Goal: Check status: Check status

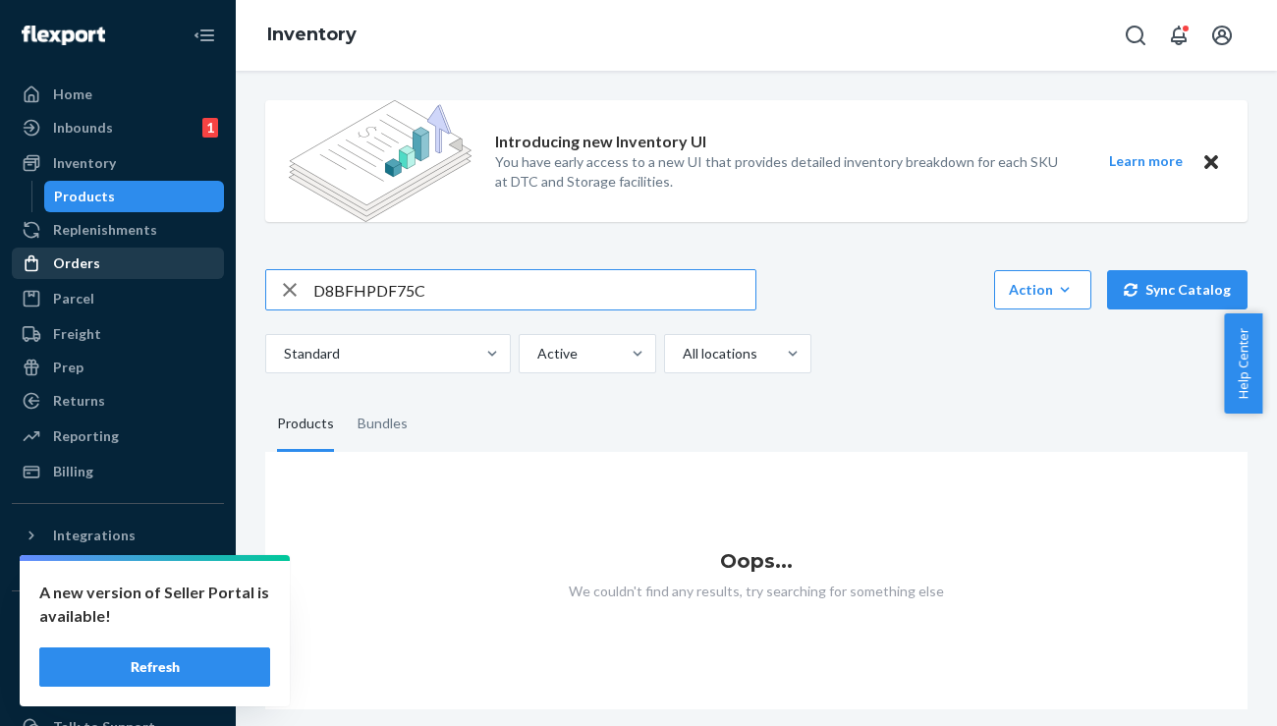
click at [97, 252] on div "Orders" at bounding box center [118, 264] width 208 height 28
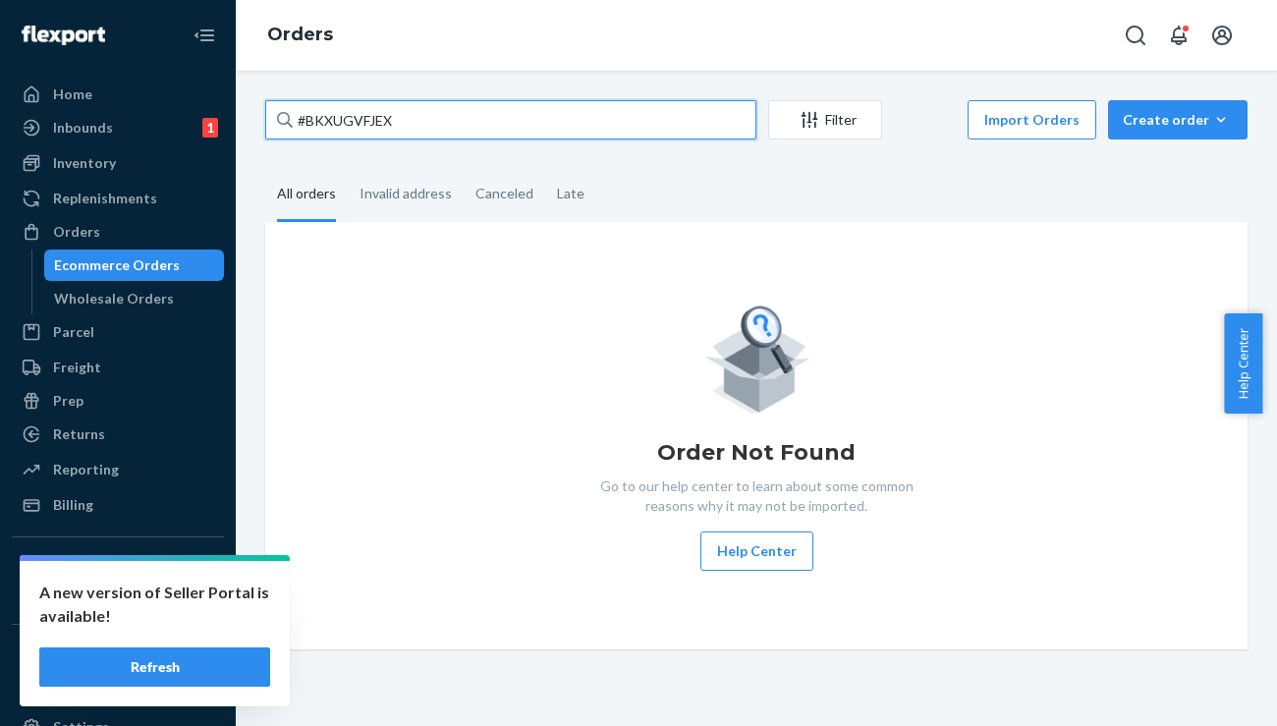
click at [416, 114] on input "#BKXUGVFJEX" at bounding box center [510, 119] width 491 height 39
paste input "328088"
type input "328088"
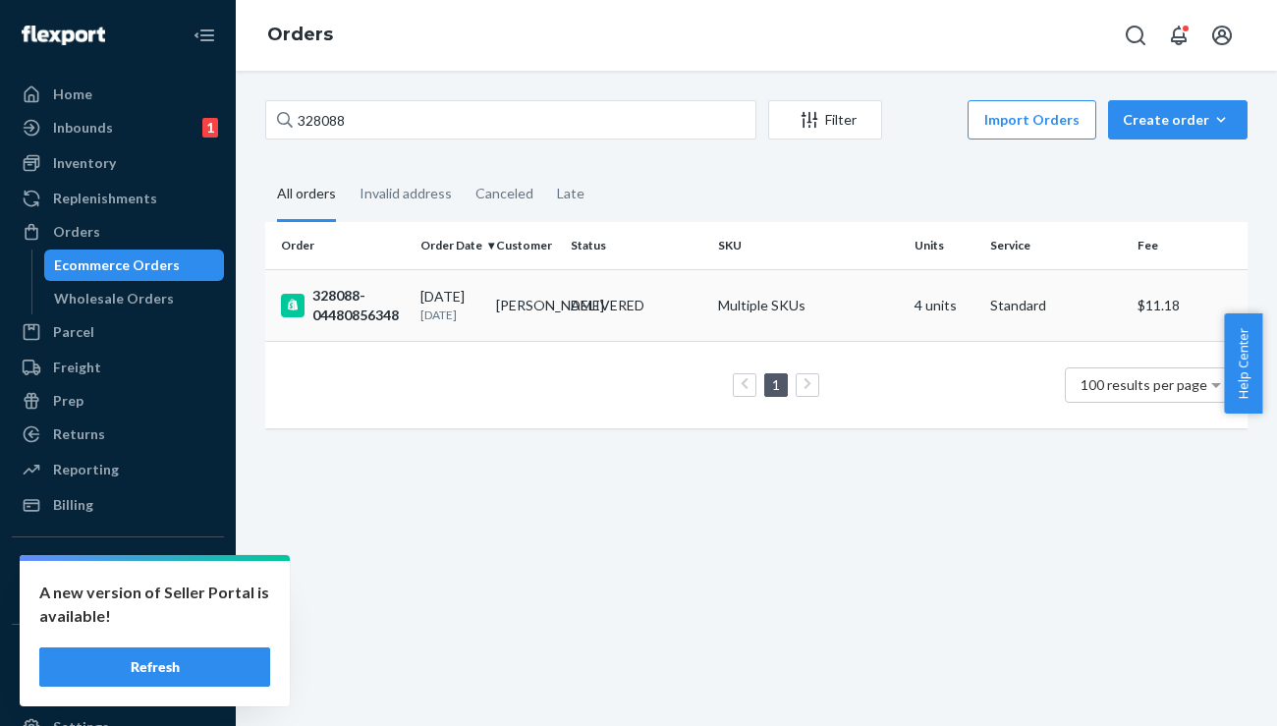
click at [351, 295] on div "328088-04480856348" at bounding box center [343, 305] width 124 height 39
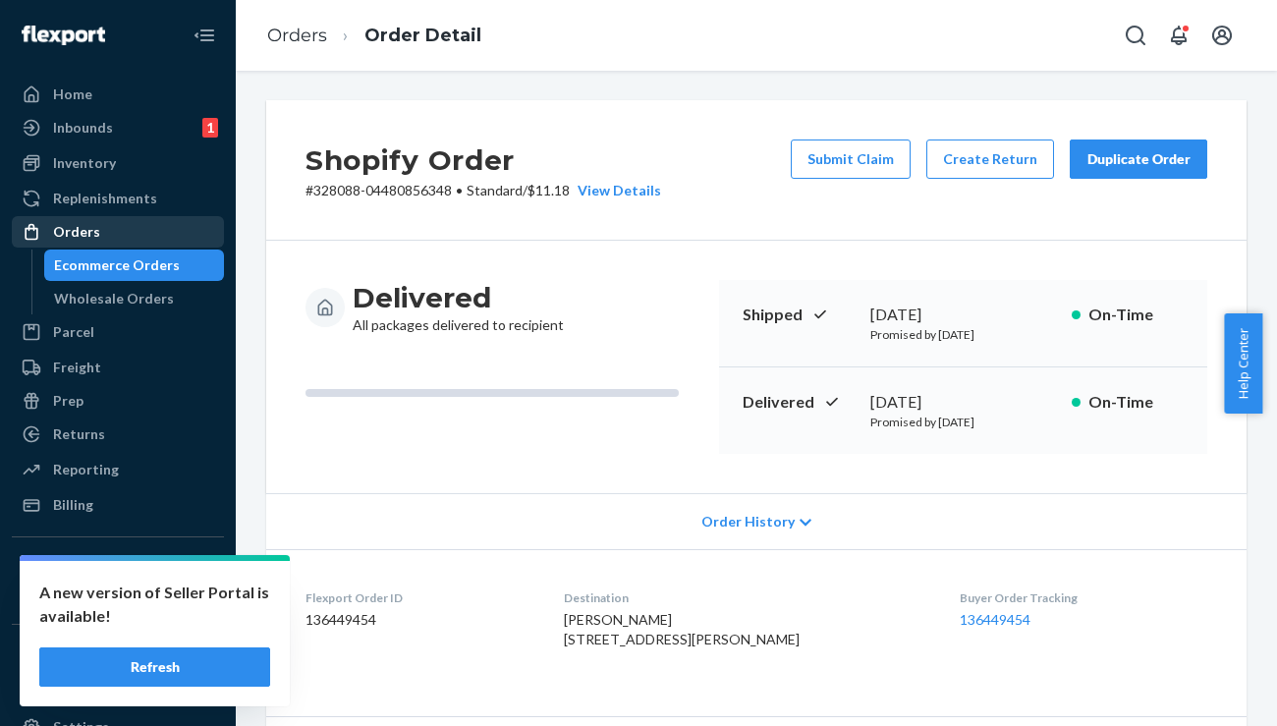
click at [97, 240] on div "Orders" at bounding box center [118, 232] width 208 height 28
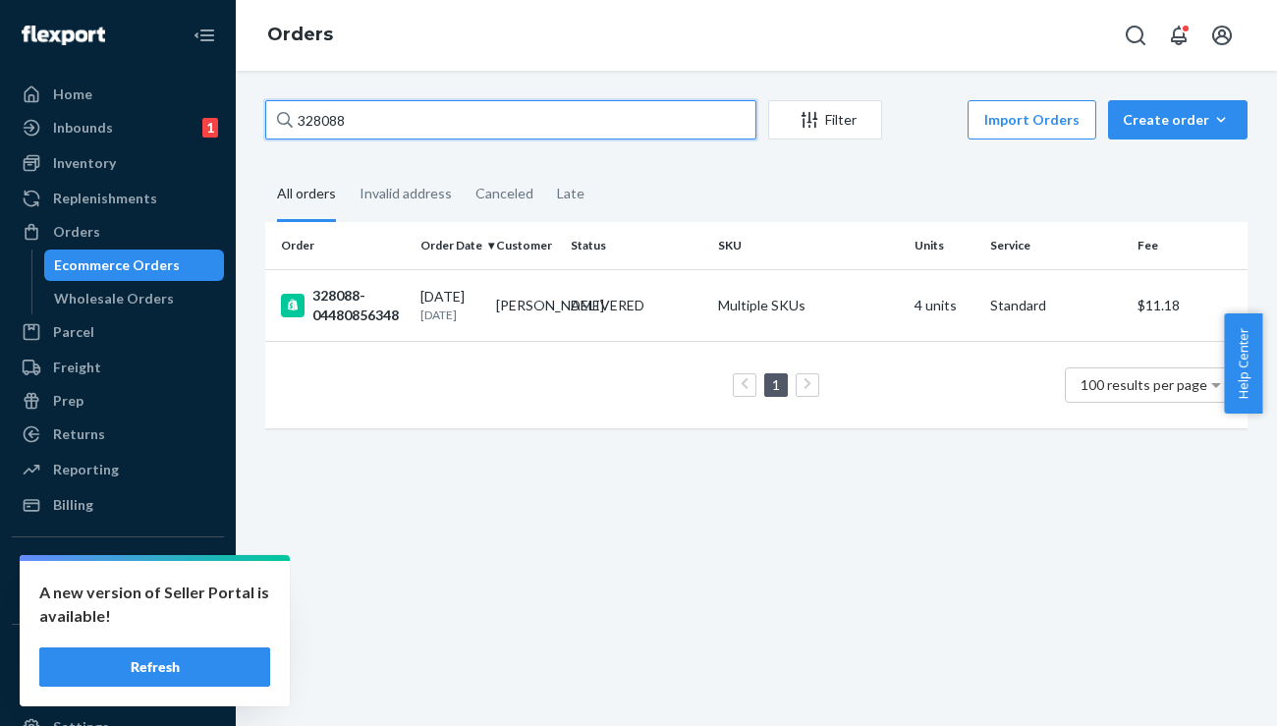
click at [374, 137] on input "328088" at bounding box center [510, 119] width 491 height 39
type input "rena"
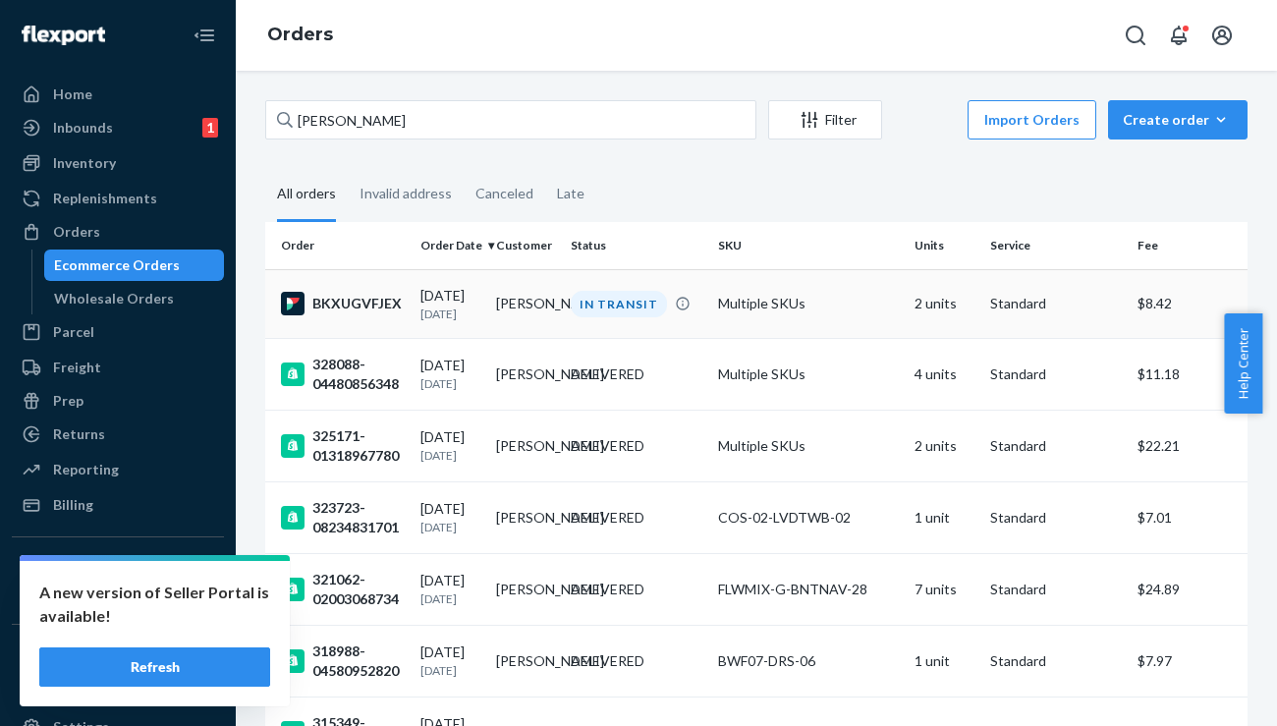
click at [338, 305] on div "BKXUGVFJEX" at bounding box center [343, 304] width 124 height 24
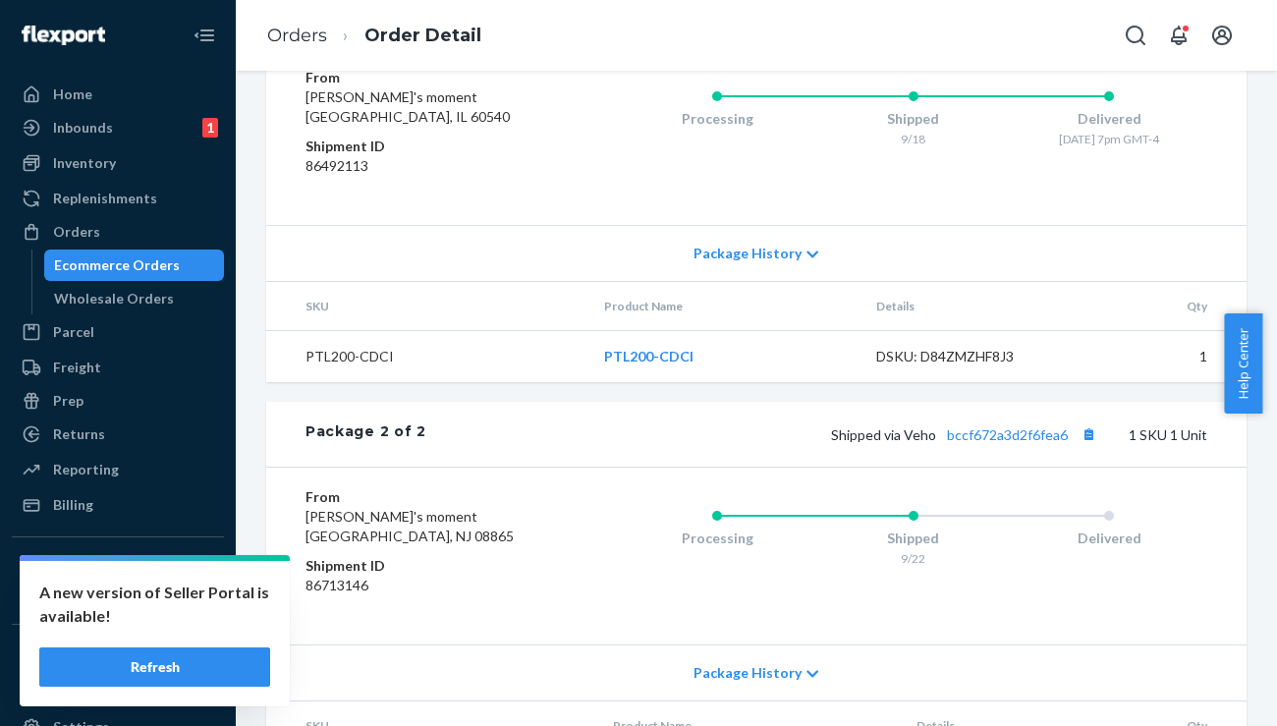
scroll to position [1068, 0]
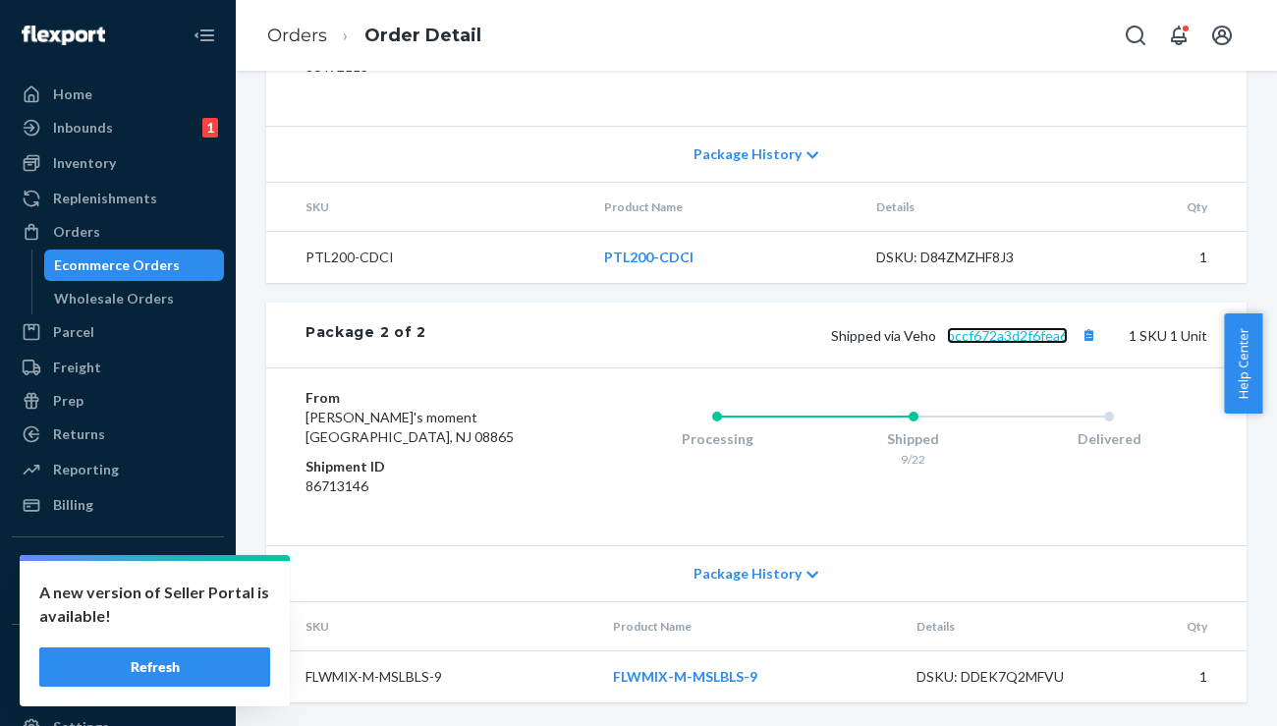
click at [983, 336] on link "bccf672a3d2f6fea6" at bounding box center [1007, 335] width 121 height 17
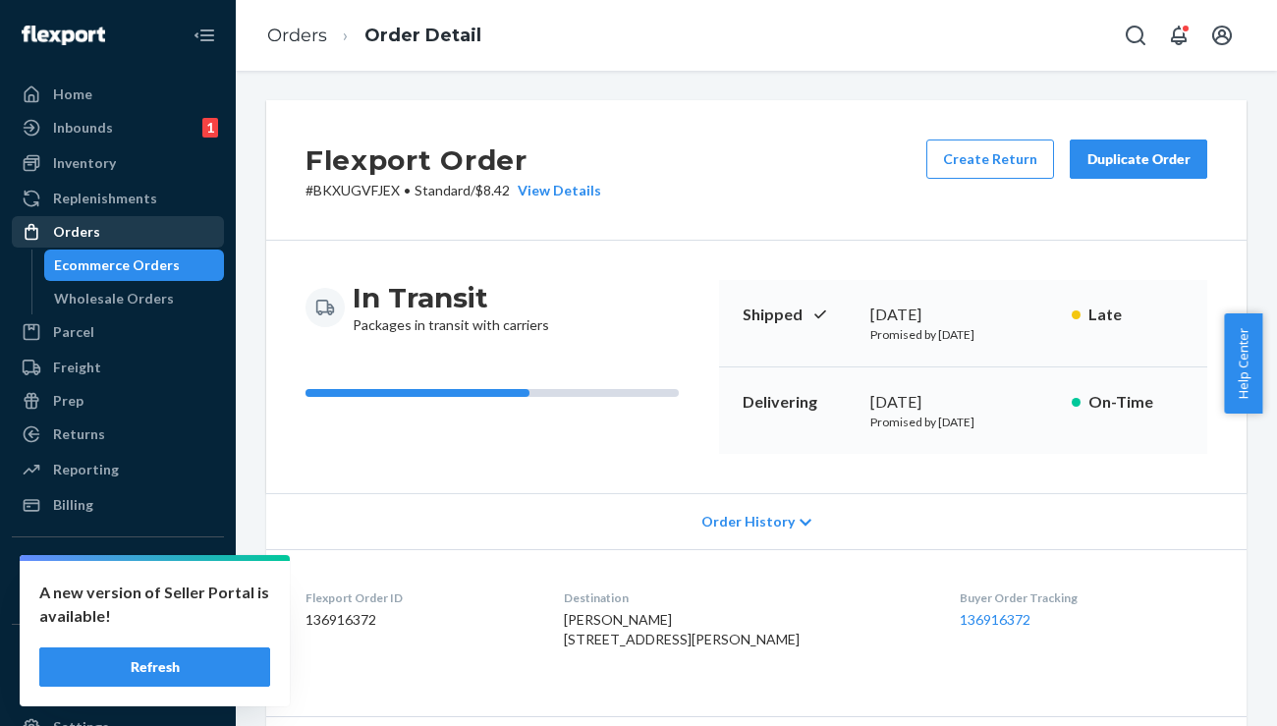
scroll to position [808, 0]
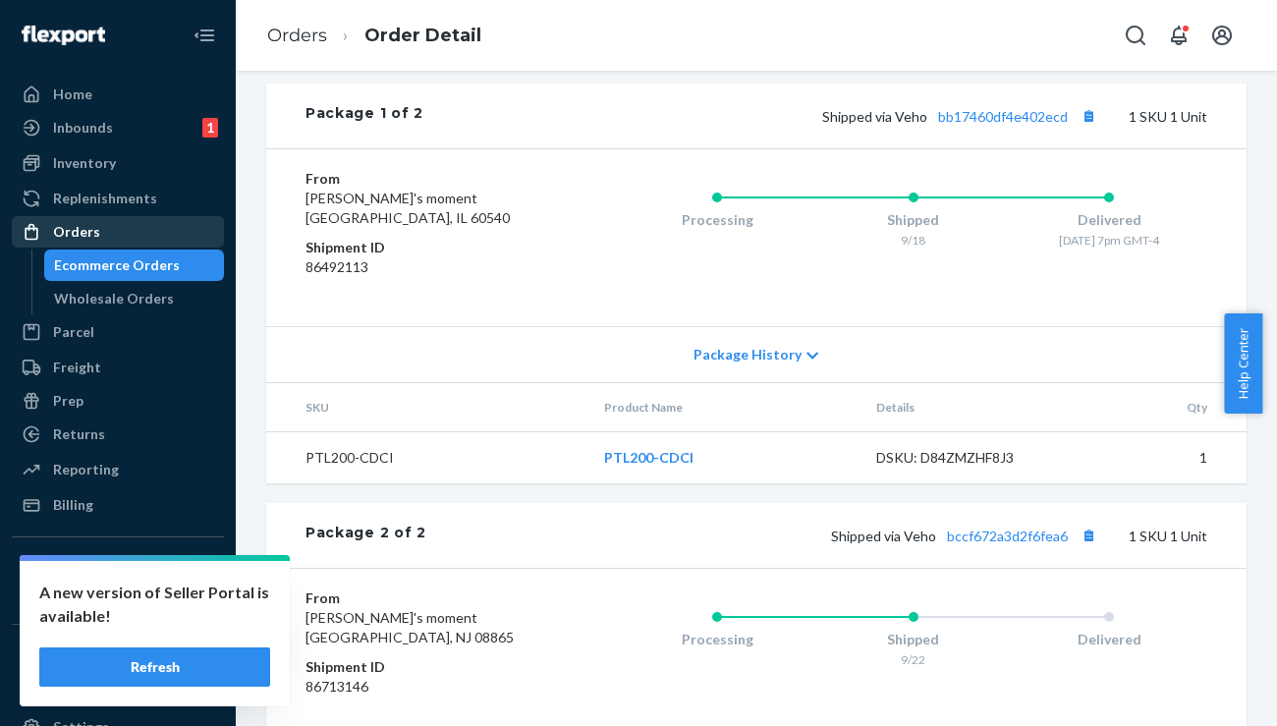
click at [117, 231] on div "Orders" at bounding box center [118, 232] width 208 height 28
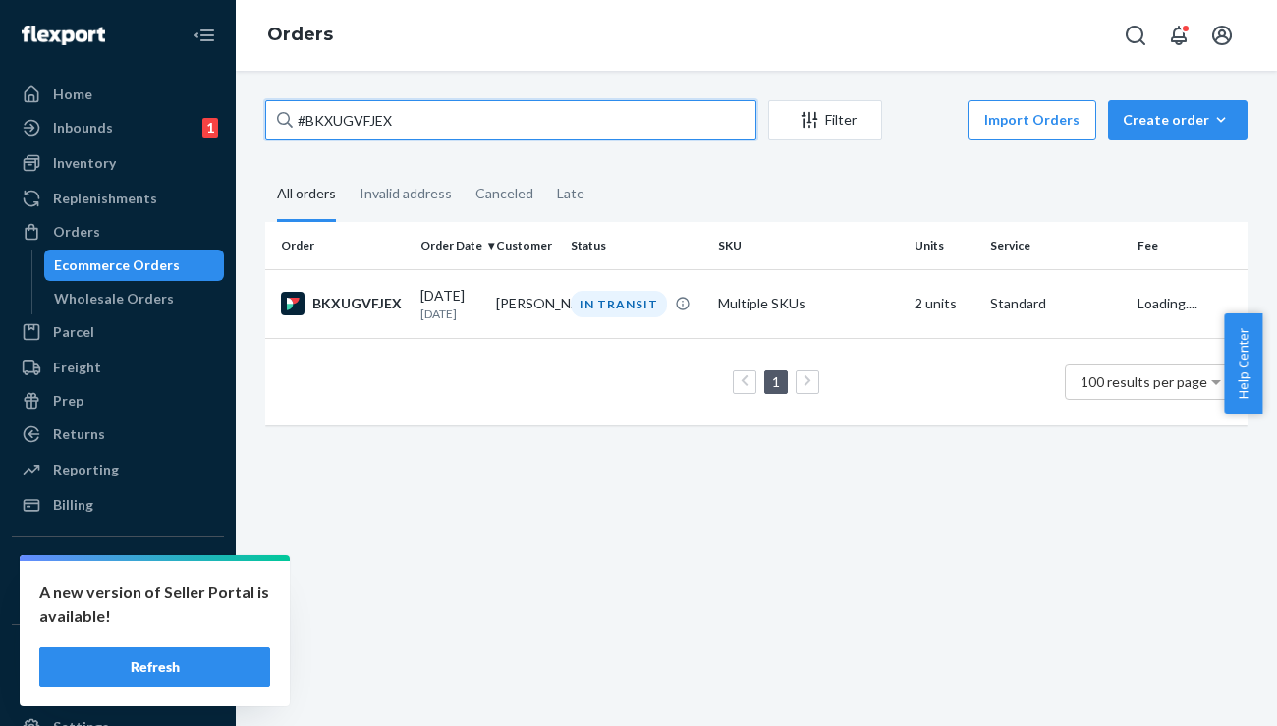
click at [491, 127] on input "#BKXUGVFJEX" at bounding box center [510, 119] width 491 height 39
paste input "SY6PFEX2GG"
type input "#SY6PFEX2GG"
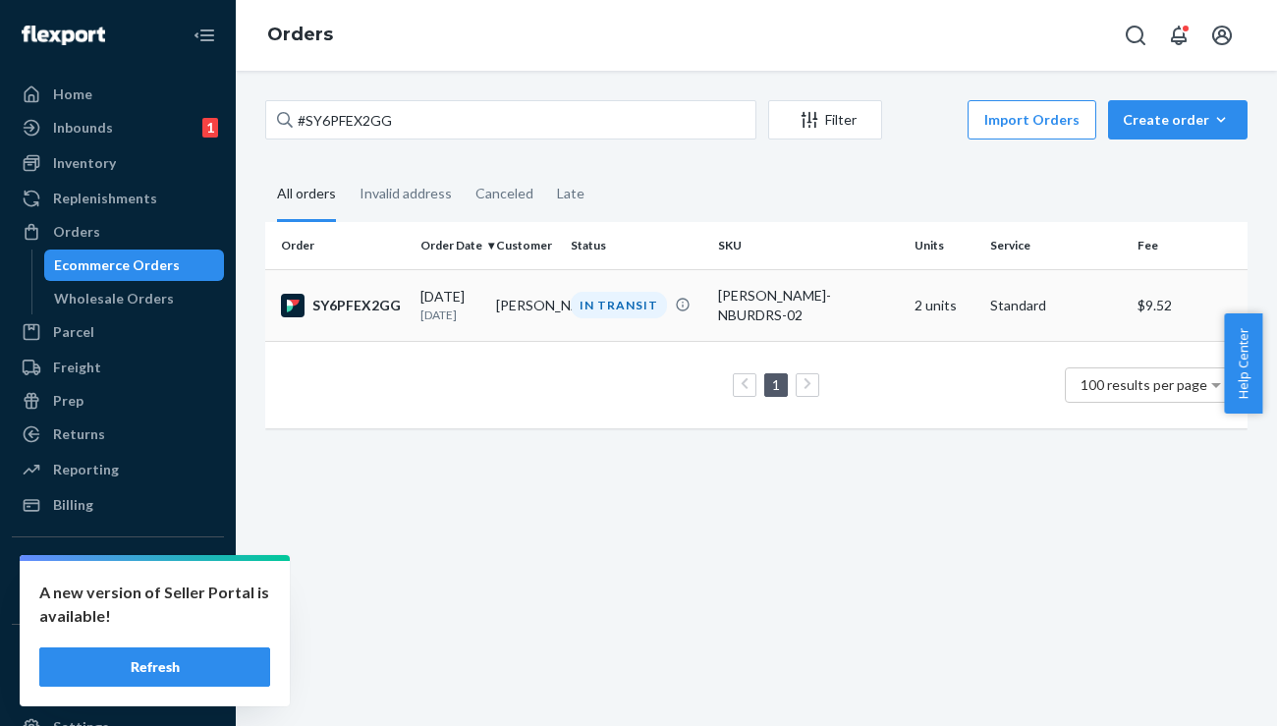
click at [366, 306] on div "SY6PFEX2GG" at bounding box center [343, 306] width 124 height 24
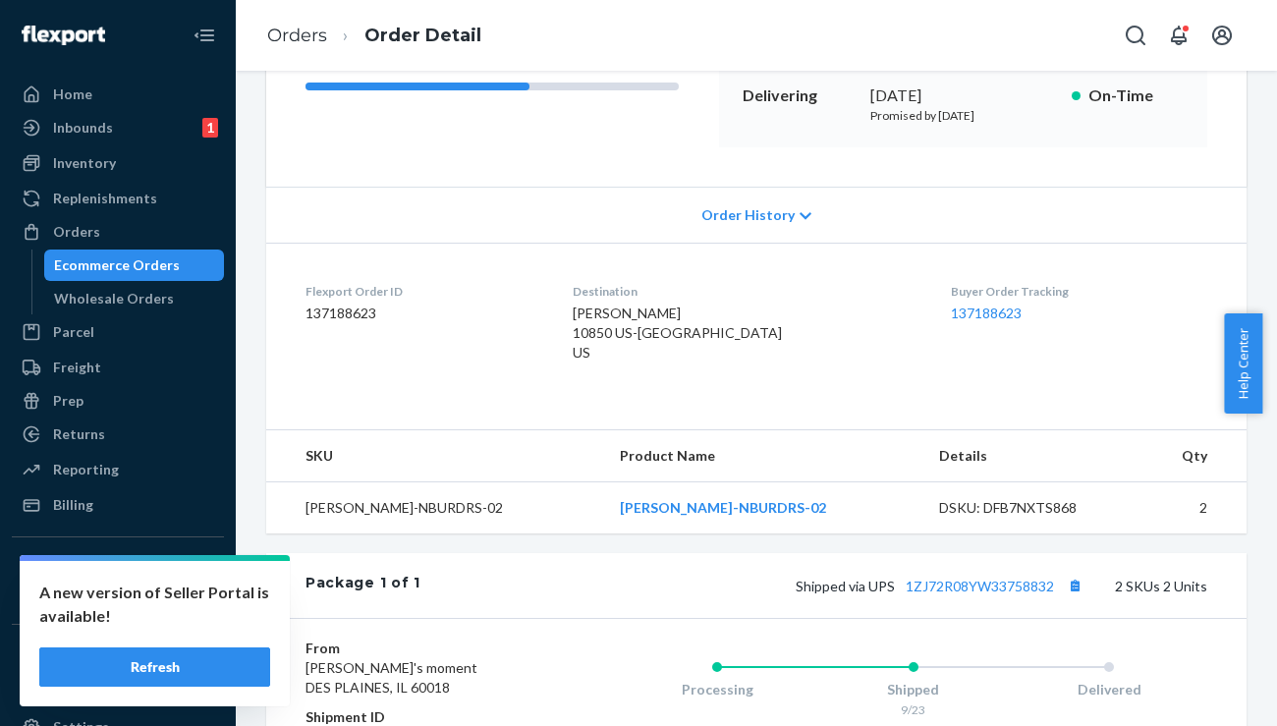
scroll to position [629, 0]
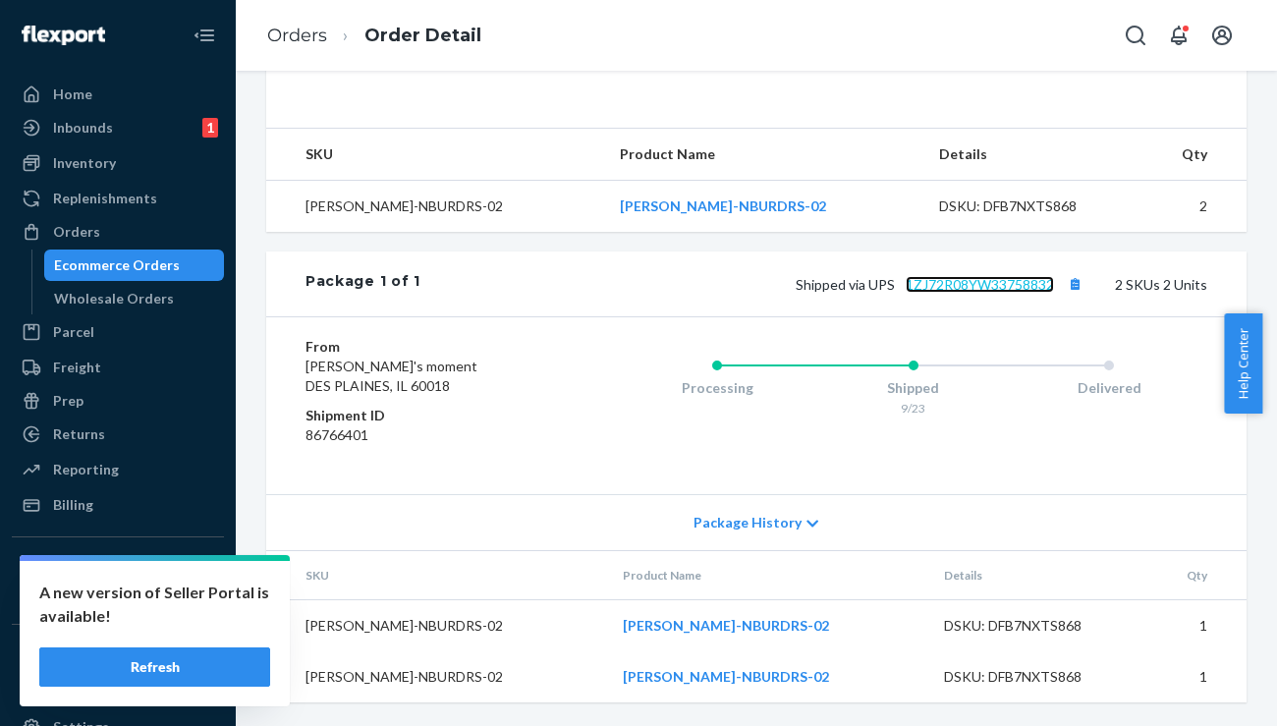
click at [943, 284] on link "1ZJ72R08YW33758832" at bounding box center [980, 284] width 148 height 17
click at [195, 664] on button "Refresh" at bounding box center [154, 666] width 231 height 39
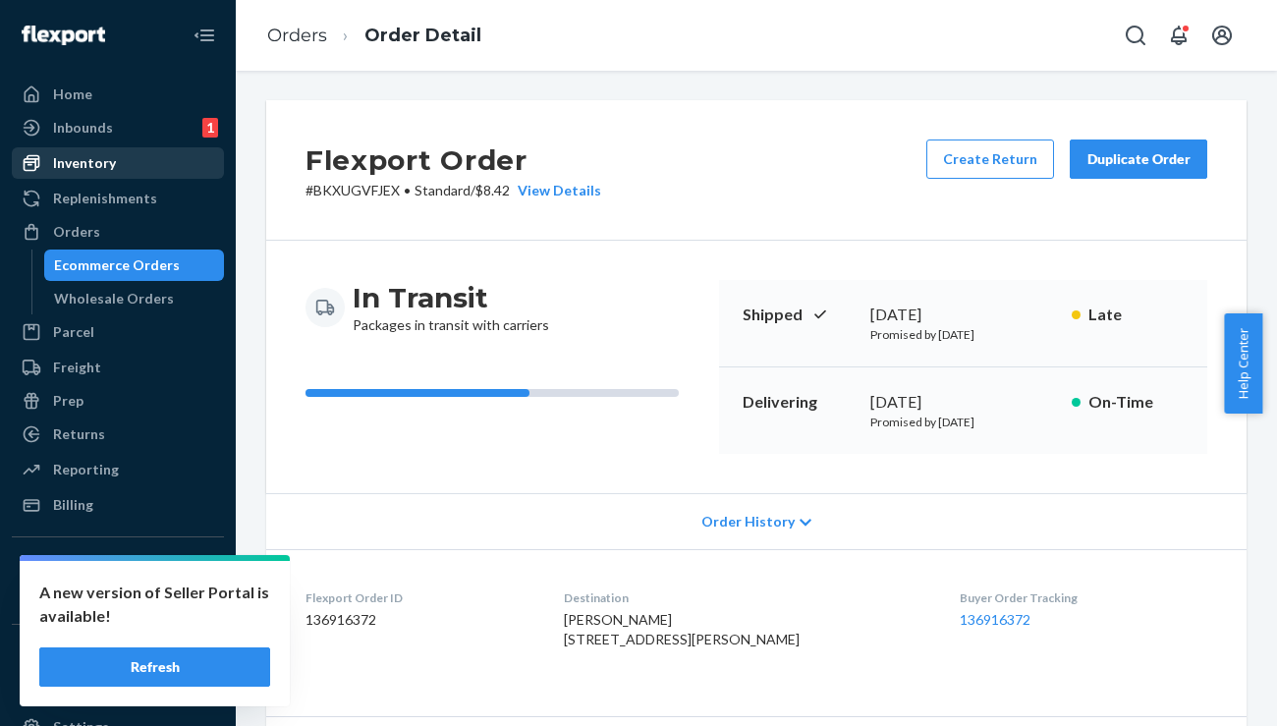
scroll to position [1068, 0]
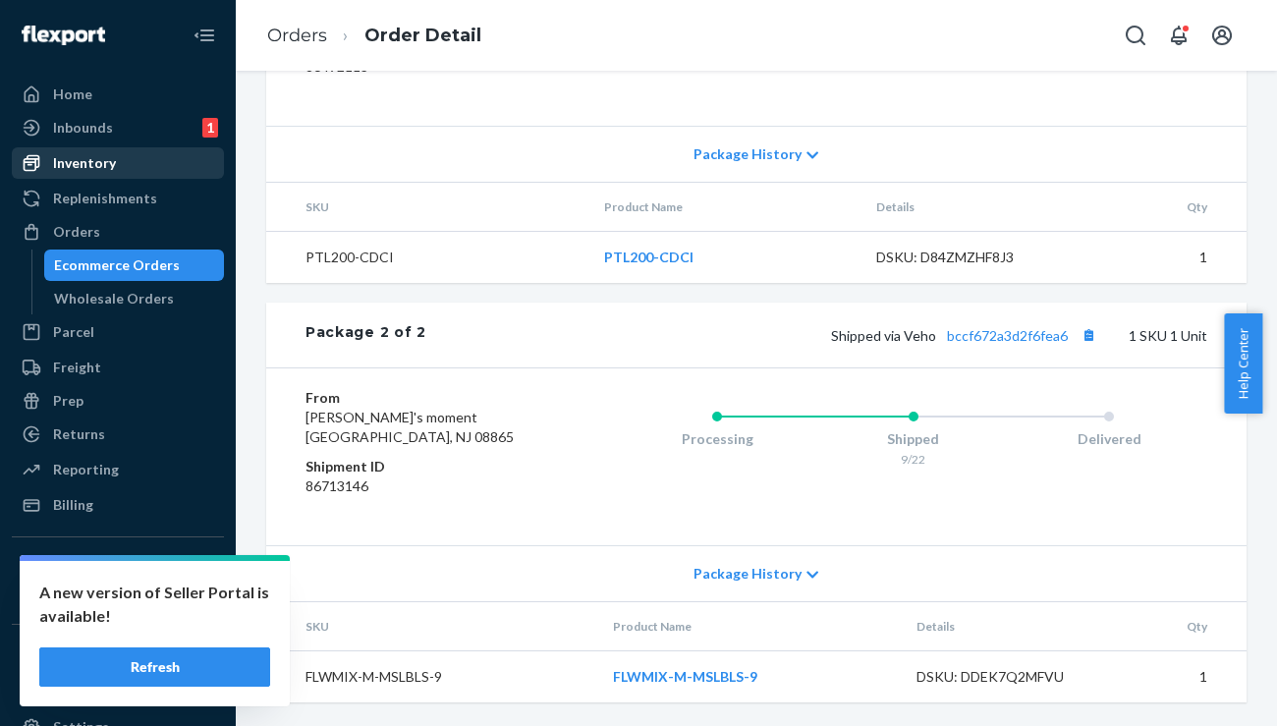
click at [108, 168] on div "Inventory" at bounding box center [84, 163] width 63 height 20
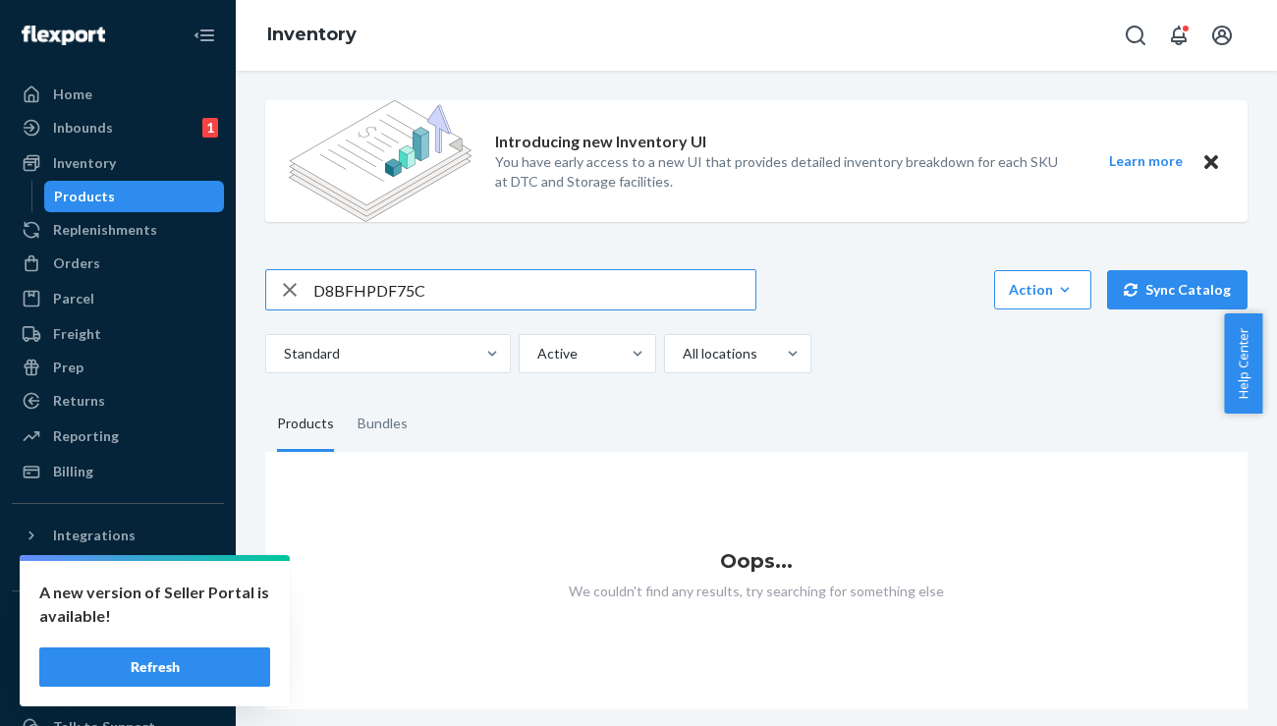
click at [462, 287] on input "D8BFHPDF75C" at bounding box center [534, 289] width 442 height 39
type input "OR-BLKTRT-11INCHBQT-V01"
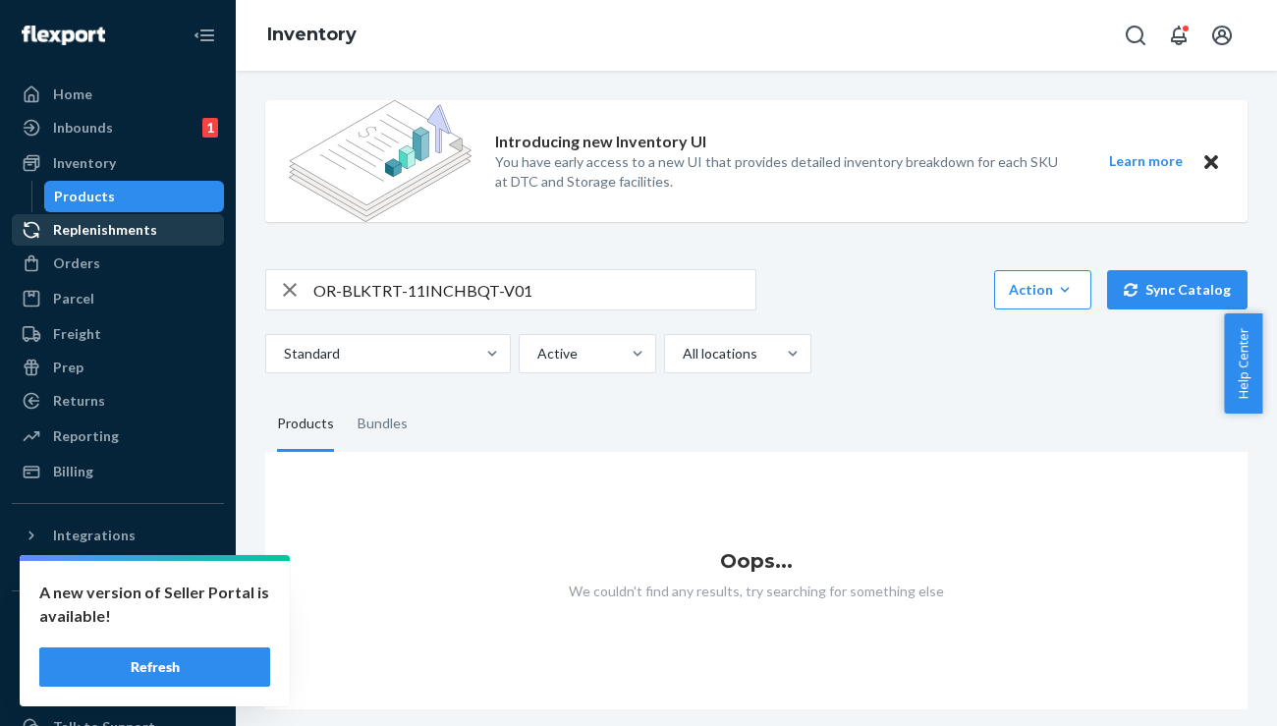
click at [101, 237] on div "Replenishments" at bounding box center [105, 230] width 104 height 20
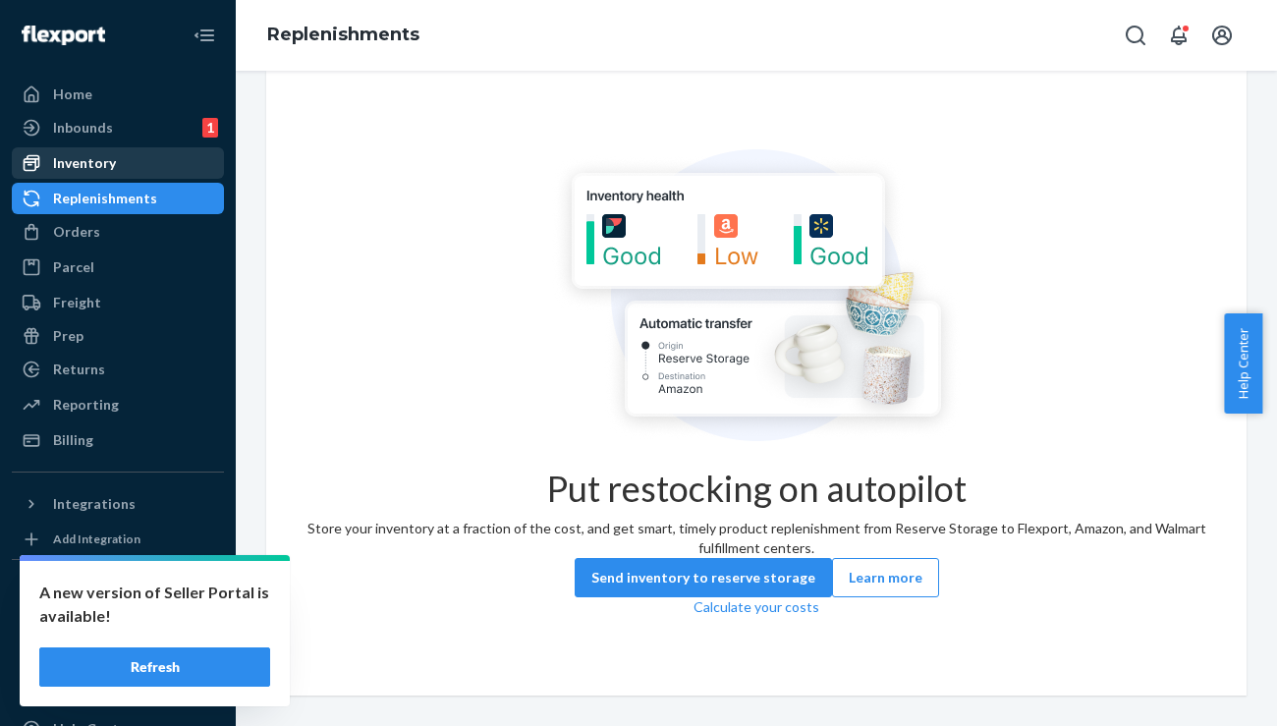
click at [98, 161] on div "Inventory" at bounding box center [84, 163] width 63 height 20
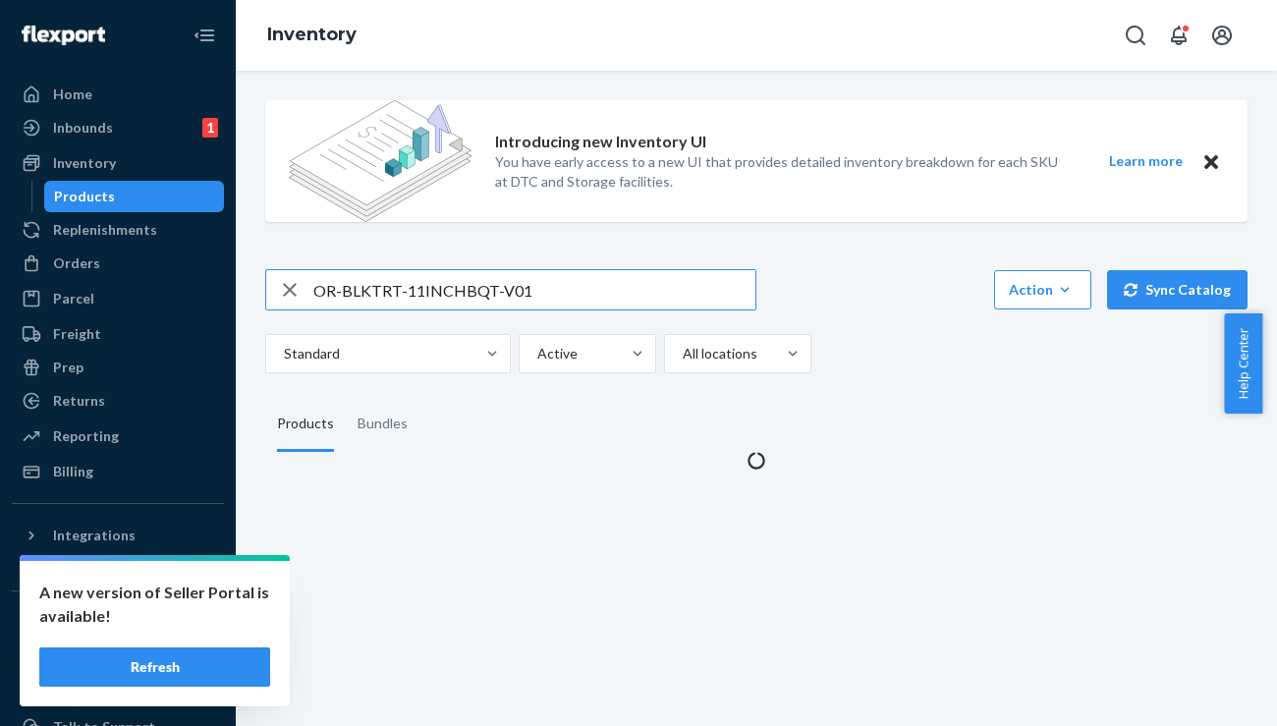
click at [196, 675] on button "Refresh" at bounding box center [154, 666] width 231 height 39
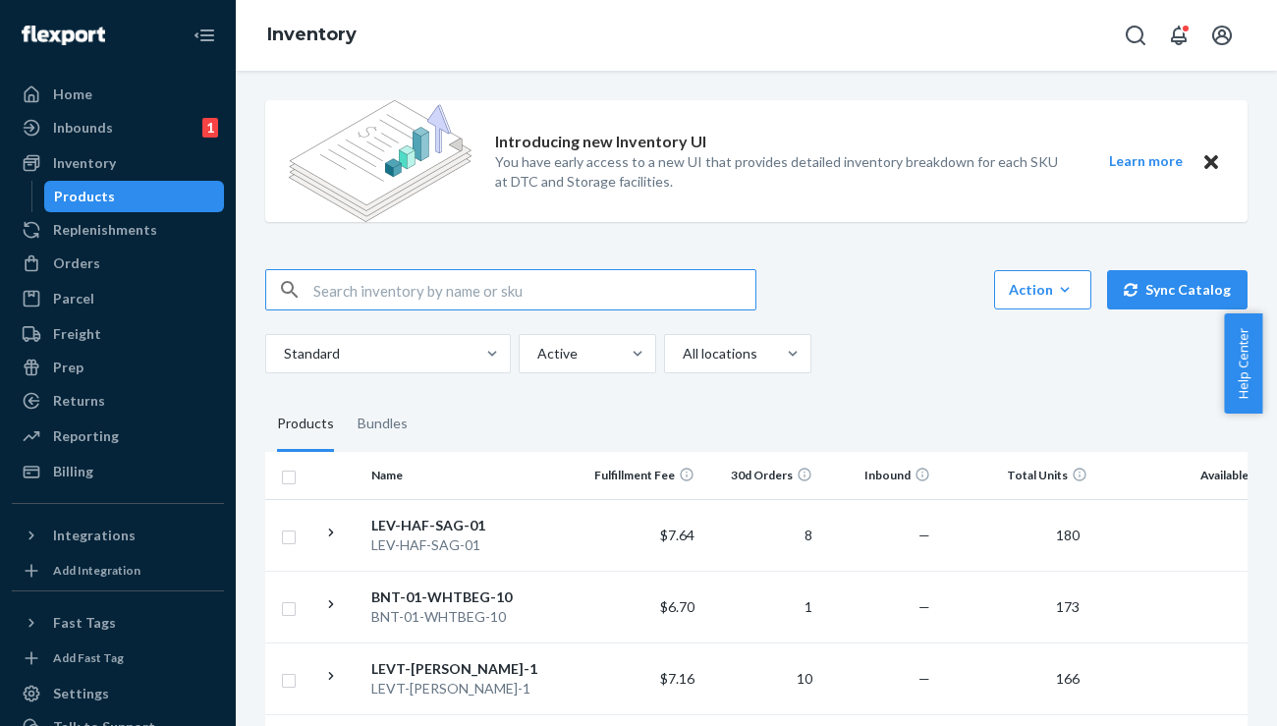
type input "v"
paste input "OR-BLKTRT-11INCHBQT-V01"
click at [317, 289] on input "OR-BLKTRT-11INCHBQT-V01" at bounding box center [534, 289] width 442 height 39
click at [578, 304] on input "OR-BLKTRT-11INCHBQT-V01" at bounding box center [534, 289] width 442 height 39
type input "OR-BLKTRT-11INCHBQT-V01"
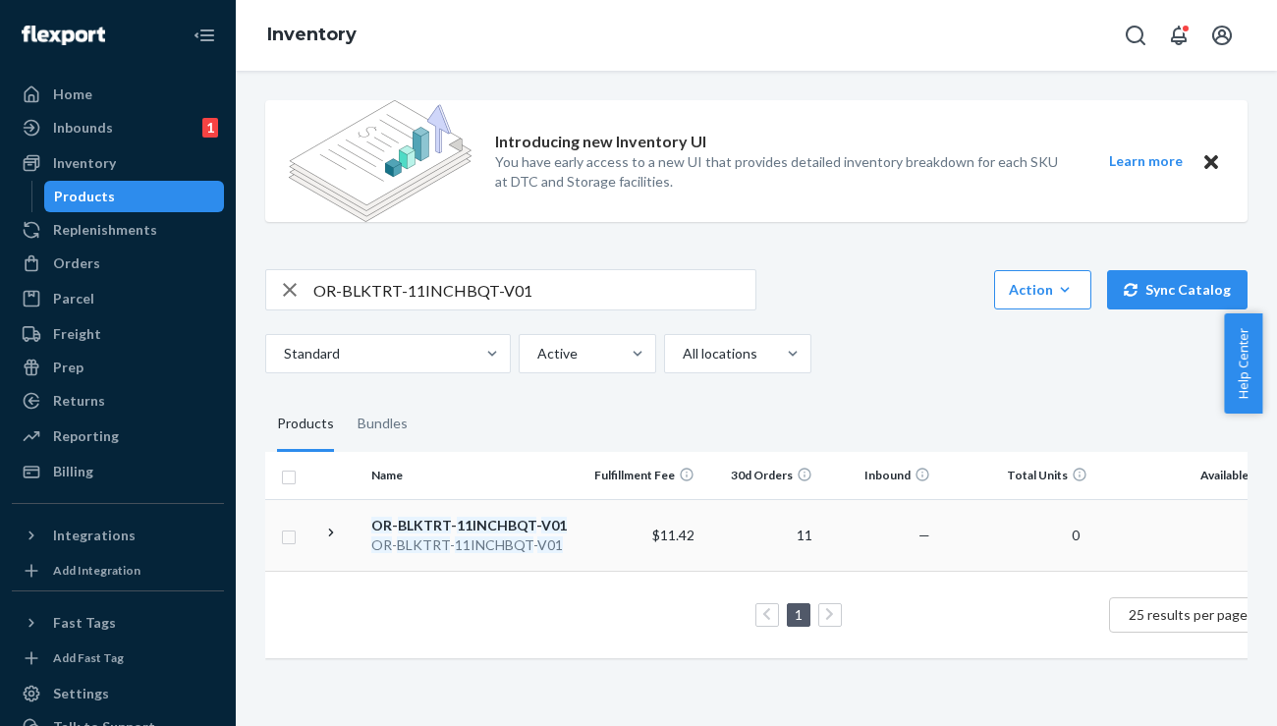
click at [541, 524] on em "V01" at bounding box center [554, 525] width 26 height 17
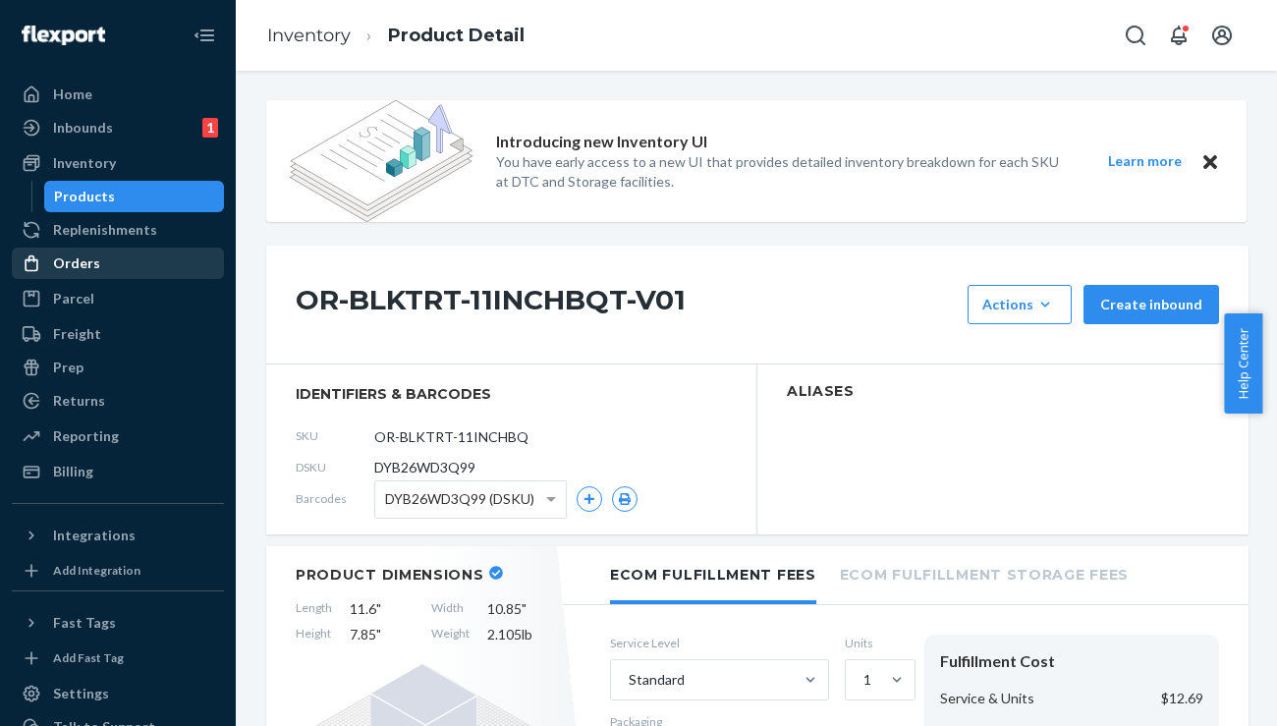
click at [147, 271] on div "Orders" at bounding box center [118, 264] width 208 height 28
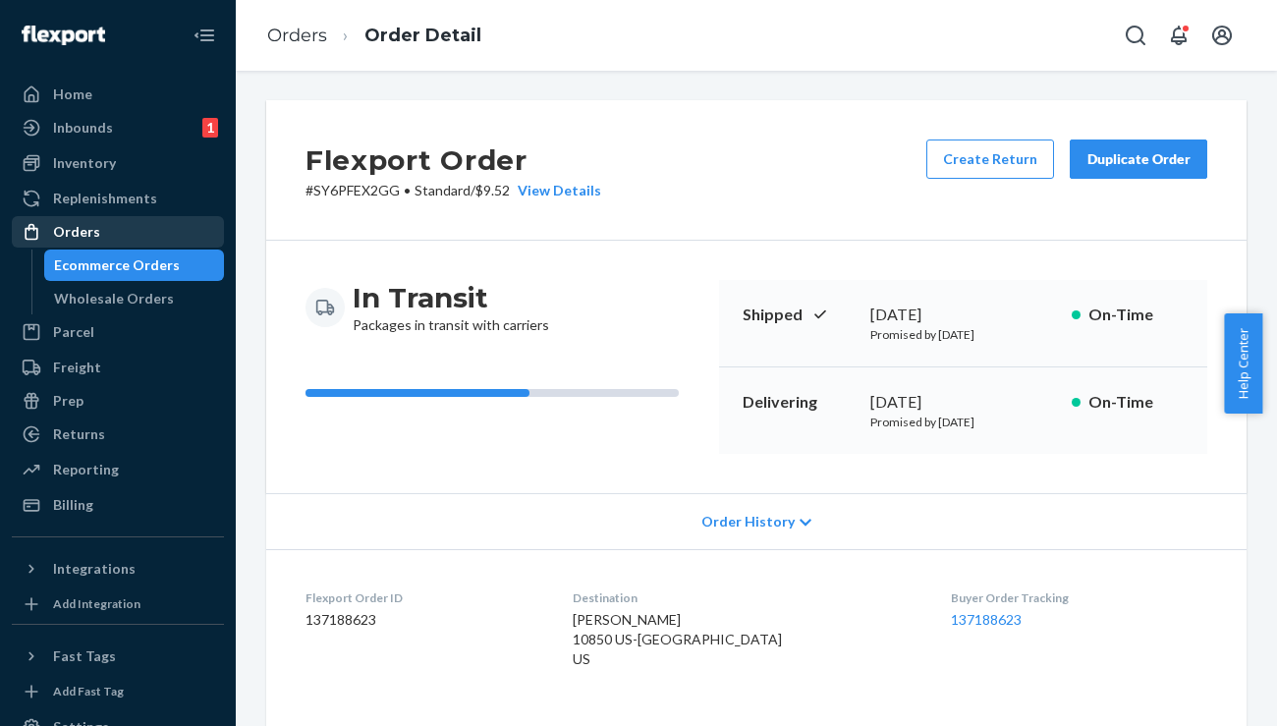
click at [91, 234] on div "Orders" at bounding box center [76, 232] width 47 height 20
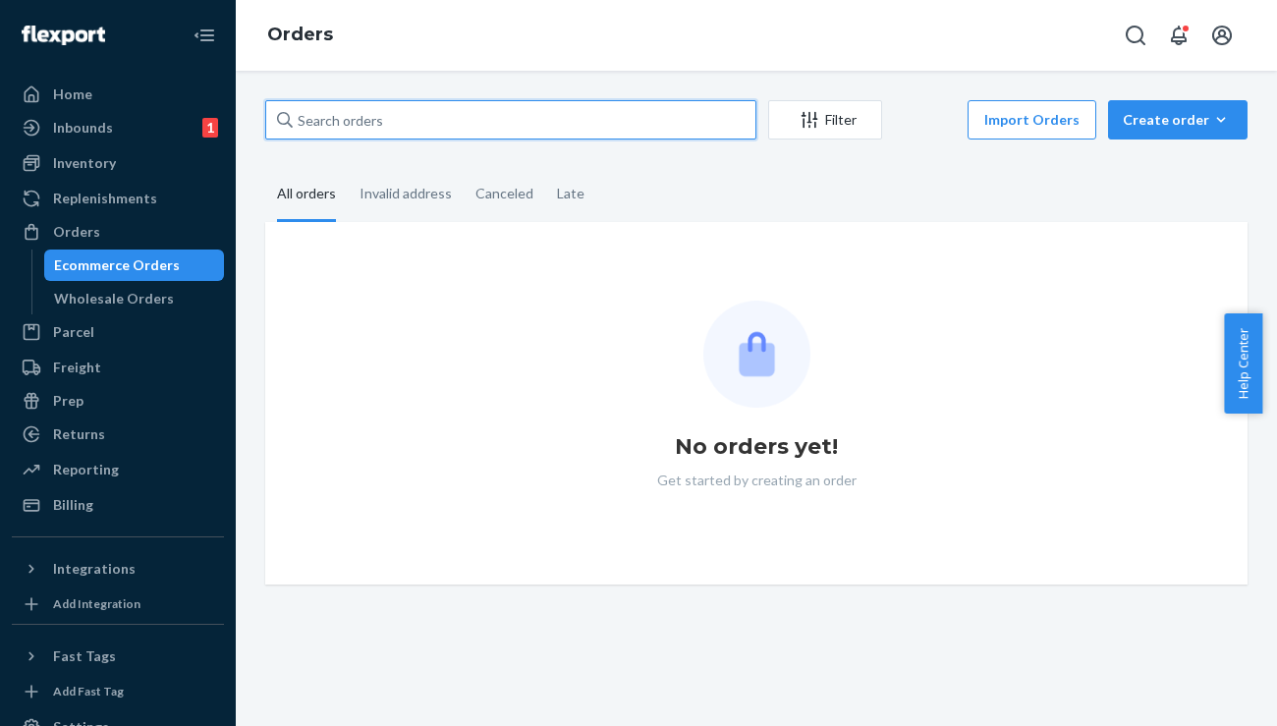
click at [465, 128] on input "text" at bounding box center [510, 119] width 491 height 39
paste input "#RJSXDYE2LE"
type input "#RJSXDYE2LE"
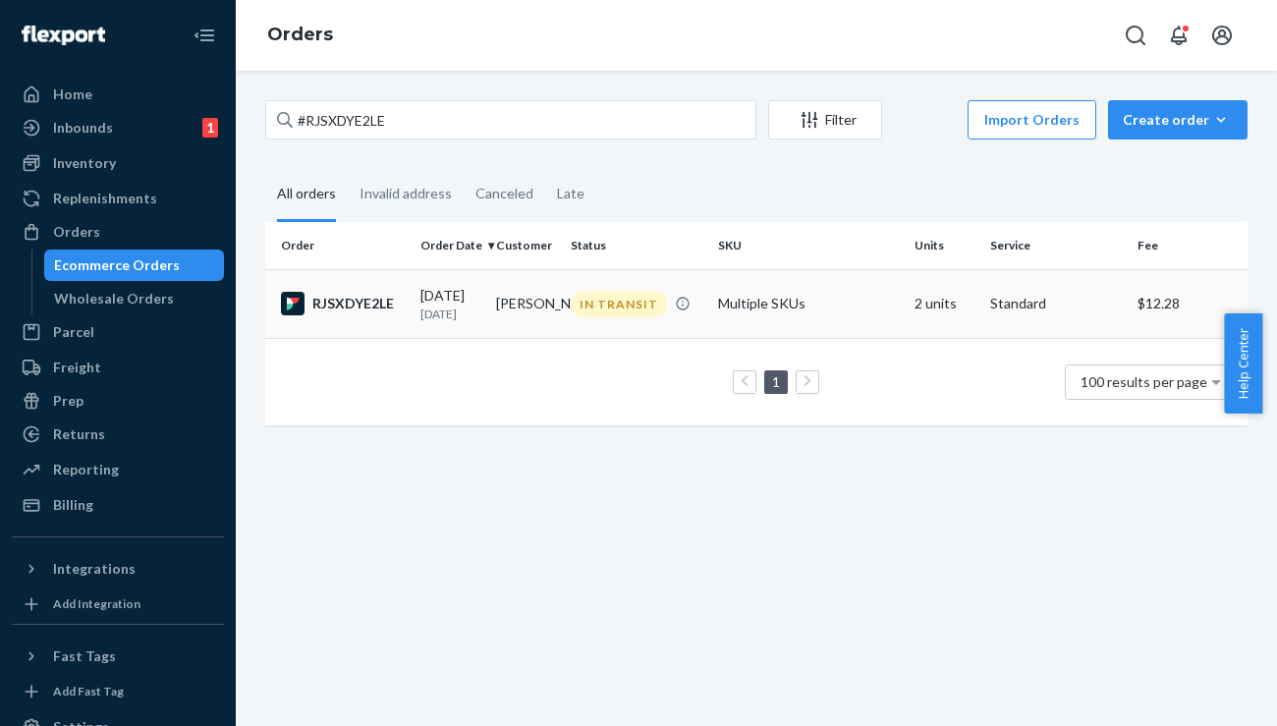
click at [364, 312] on div "RJSXDYE2LE" at bounding box center [343, 304] width 124 height 24
